Goal: Task Accomplishment & Management: Manage account settings

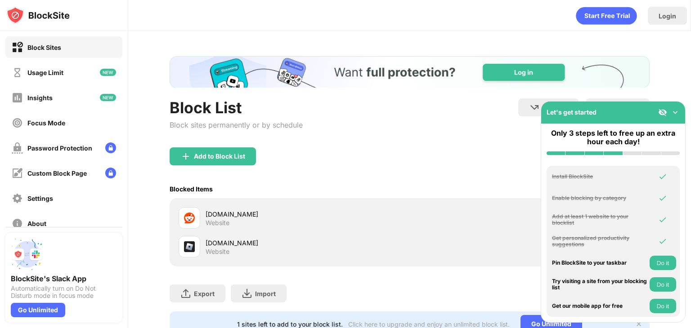
scroll to position [40, 0]
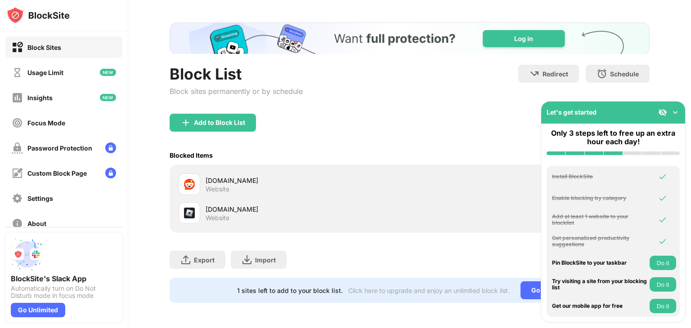
click at [673, 112] on img at bounding box center [674, 112] width 9 height 9
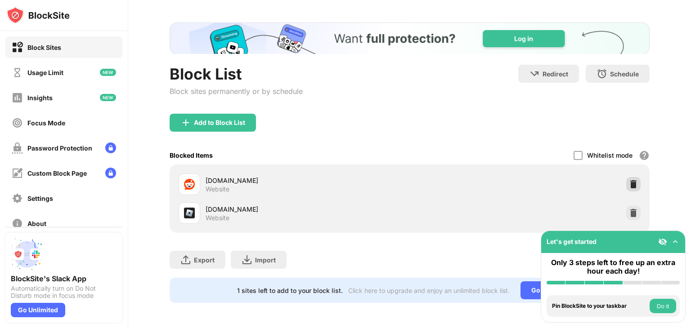
click at [631, 177] on div at bounding box center [633, 184] width 14 height 14
